Goal: Transaction & Acquisition: Purchase product/service

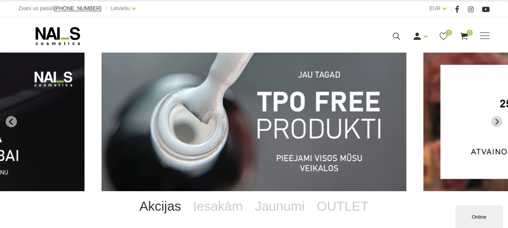
click at [288, 147] on img "1 of 12" at bounding box center [253, 122] width 305 height 139
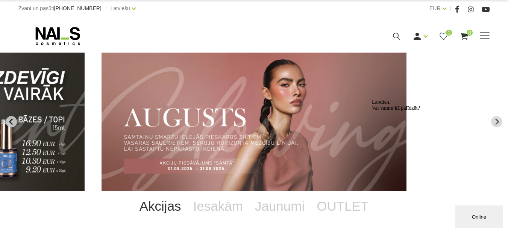
click at [14, 120] on icon "Previous slide" at bounding box center [11, 121] width 7 height 7
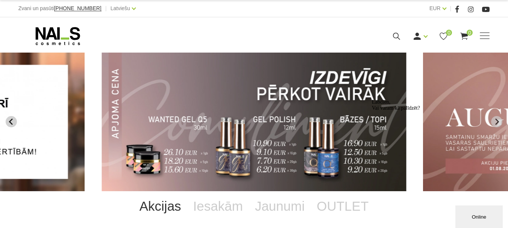
click at [14, 120] on icon "Previous slide" at bounding box center [11, 121] width 7 height 7
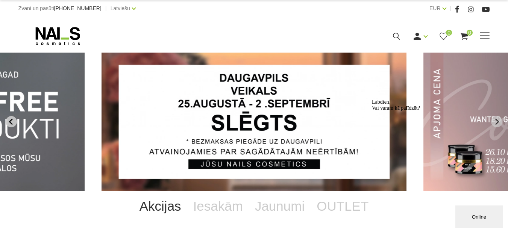
click at [14, 120] on icon "Previous slide" at bounding box center [11, 121] width 7 height 7
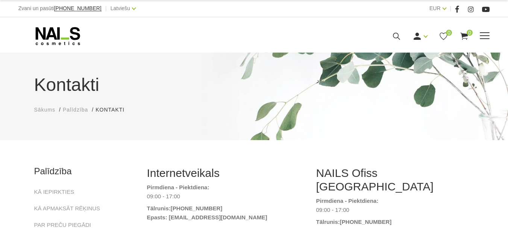
click at [0, 0] on link "Gēllakas" at bounding box center [0, 0] width 0 height 0
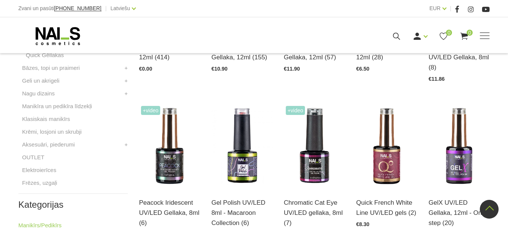
scroll to position [316, 0]
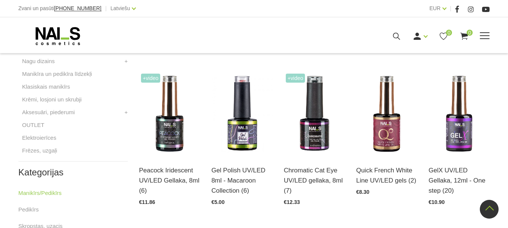
click at [0, 0] on link "Gēllakas" at bounding box center [0, 0] width 0 height 0
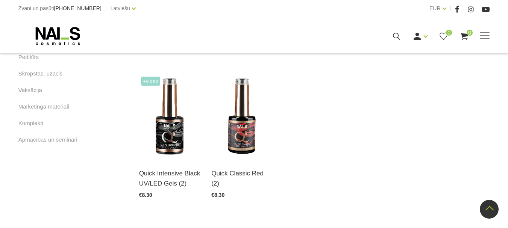
scroll to position [468, 0]
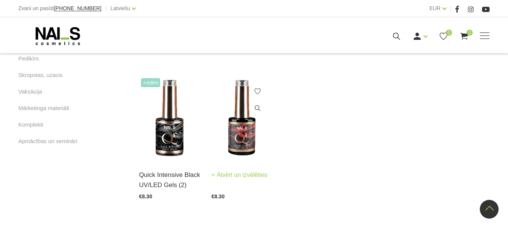
click at [235, 146] on img at bounding box center [241, 118] width 61 height 84
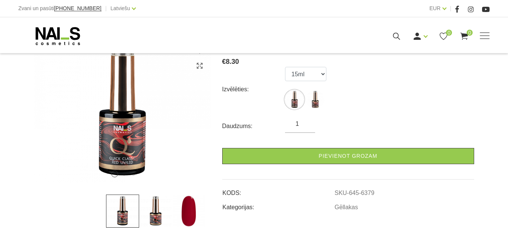
scroll to position [128, 0]
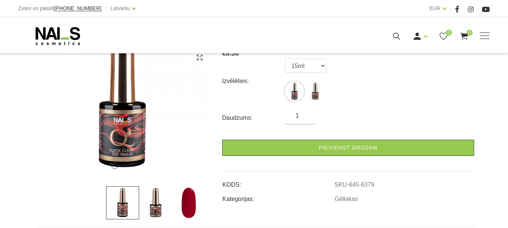
click at [171, 207] on img at bounding box center [155, 202] width 33 height 33
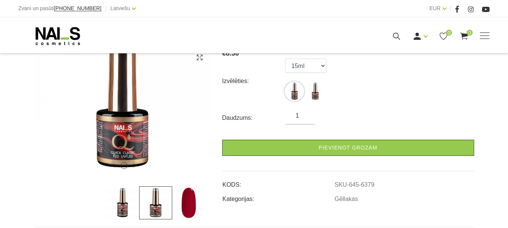
click at [182, 211] on img at bounding box center [188, 202] width 33 height 33
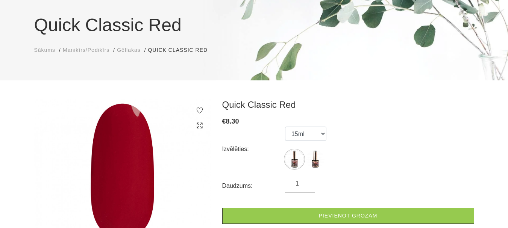
scroll to position [59, 0]
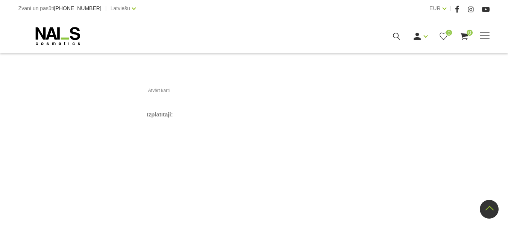
scroll to position [711, 0]
drag, startPoint x: 513, startPoint y: 21, endPoint x: 511, endPoint y: 154, distance: 132.7
